Goal: Information Seeking & Learning: Understand process/instructions

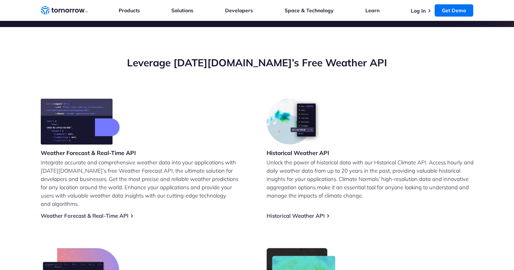
scroll to position [325, 0]
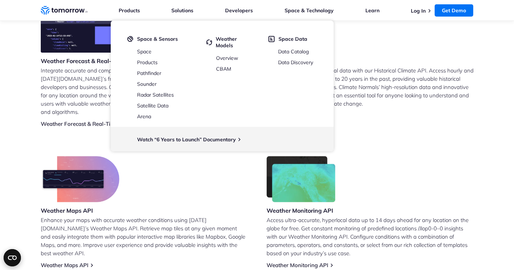
click at [443, 160] on div "Weather Monitoring API Access ultra-accurate, hyperlocal data up to 14 days ahe…" at bounding box center [370, 212] width 207 height 113
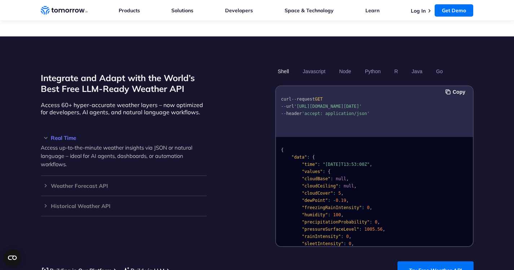
scroll to position [578, 0]
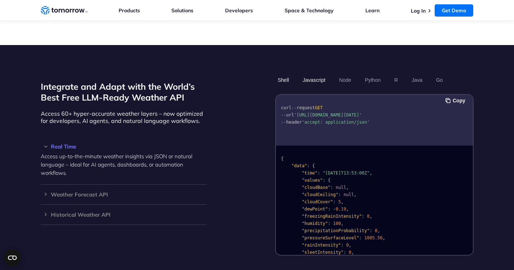
click at [311, 74] on button "Javascript" at bounding box center [314, 80] width 28 height 12
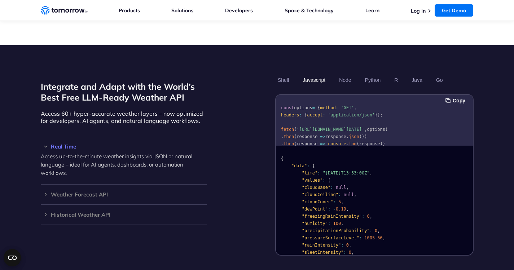
scroll to position [22, 0]
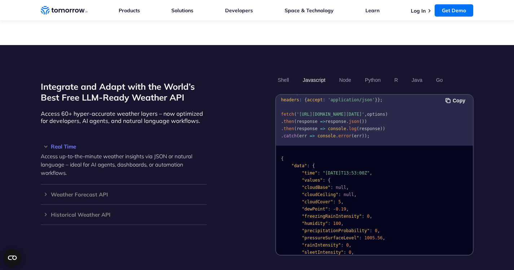
drag, startPoint x: 450, startPoint y: 119, endPoint x: 436, endPoint y: 126, distance: 16.0
click at [439, 128] on pre "const options = { method : 'GET' , headers : { accept : 'application/json' } };…" at bounding box center [374, 113] width 197 height 62
click at [434, 125] on pre "const options = { method : 'GET' , headers : { accept : 'application/json' } };…" at bounding box center [374, 113] width 197 height 62
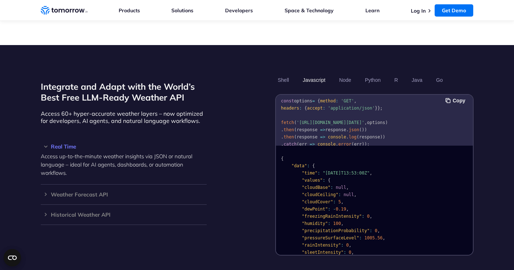
scroll to position [0, 0]
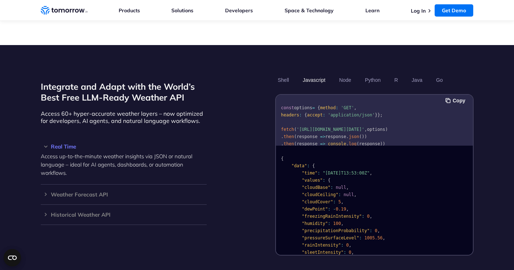
click at [305, 105] on span "options" at bounding box center [303, 107] width 18 height 5
click at [313, 105] on span "options" at bounding box center [303, 107] width 18 height 5
click at [317, 105] on span at bounding box center [316, 107] width 3 height 5
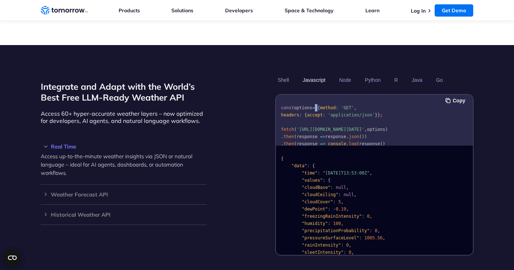
click at [317, 105] on span at bounding box center [316, 107] width 3 height 5
drag, startPoint x: 317, startPoint y: 100, endPoint x: 293, endPoint y: 96, distance: 24.5
click at [293, 97] on pre "const options = { method : 'GET' , headers : { accept : 'application/json' } };…" at bounding box center [374, 128] width 197 height 62
drag, startPoint x: 321, startPoint y: 99, endPoint x: 352, endPoint y: 99, distance: 31.4
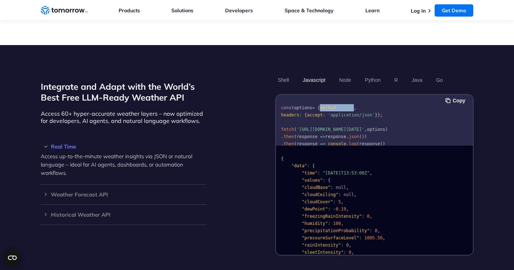
click at [352, 105] on code "const options = { method : 'GET' , headers : { accept : 'application/json' } };…" at bounding box center [334, 129] width 107 height 48
copy code "method : 'GET'"
click at [380, 101] on pre "const options = { method : 'GET' , headers : { accept : 'application/json' } };…" at bounding box center [374, 128] width 197 height 62
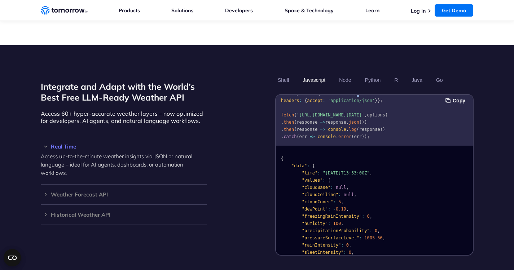
scroll to position [22, 0]
drag, startPoint x: 298, startPoint y: 99, endPoint x: 345, endPoint y: 106, distance: 47.4
click at [345, 112] on span "'[URL][DOMAIN_NAME][DATE]'" at bounding box center [331, 114] width 68 height 5
copy span "[URL][DOMAIN_NAME][DATE]"
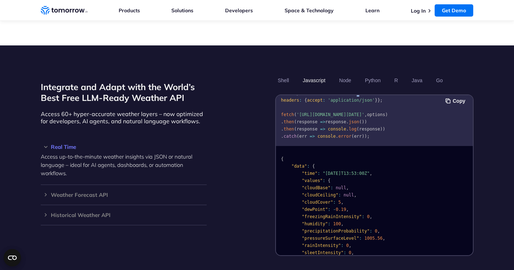
scroll to position [578, 0]
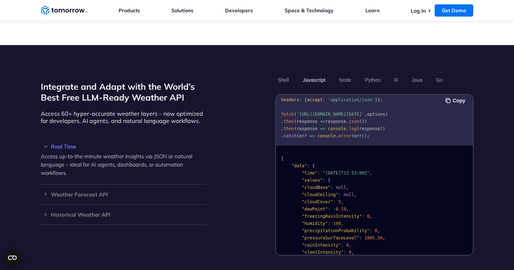
click at [379, 116] on pre "const options = { method : 'GET' , headers : { accept : 'application/json' } };…" at bounding box center [374, 113] width 197 height 62
click at [374, 117] on pre "const options = { method : 'GET' , headers : { accept : 'application/json' } };…" at bounding box center [374, 113] width 197 height 62
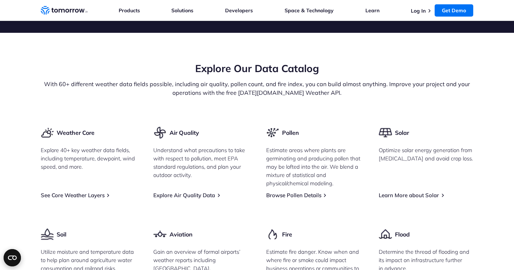
scroll to position [722, 0]
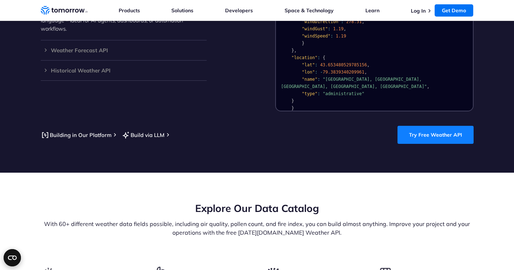
click at [416, 128] on link "Try Free Weather API" at bounding box center [436, 135] width 76 height 18
